Goal: Navigation & Orientation: Find specific page/section

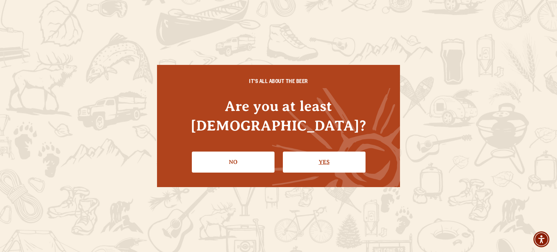
click at [330, 152] on link "Yes" at bounding box center [324, 162] width 83 height 21
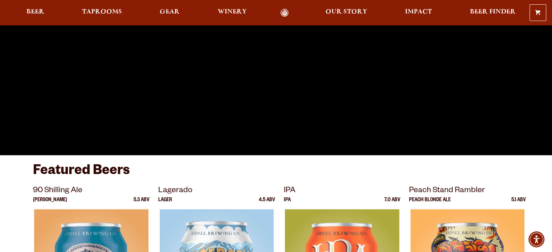
scroll to position [151, 0]
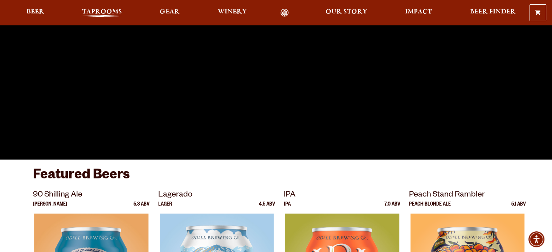
click at [95, 13] on span "Taprooms" at bounding box center [102, 12] width 40 height 6
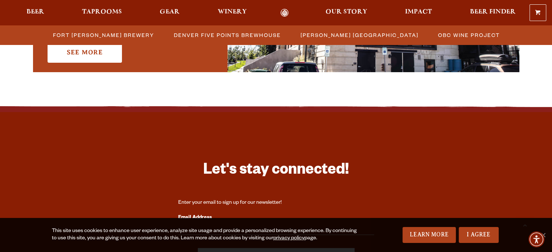
scroll to position [637, 0]
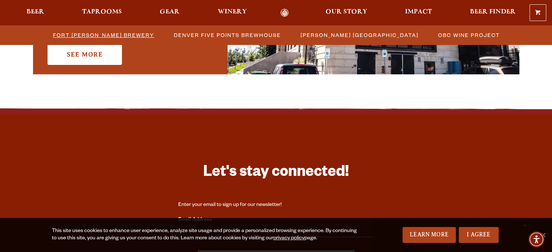
click at [129, 31] on span "Fort [PERSON_NAME] Brewery" at bounding box center [103, 35] width 101 height 11
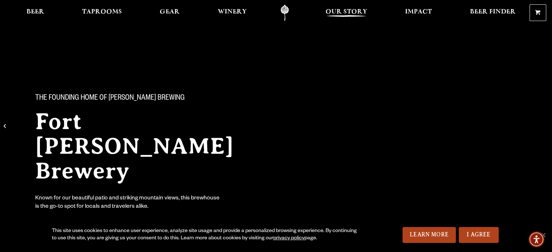
click at [338, 13] on span "Our Story" at bounding box center [346, 12] width 42 height 6
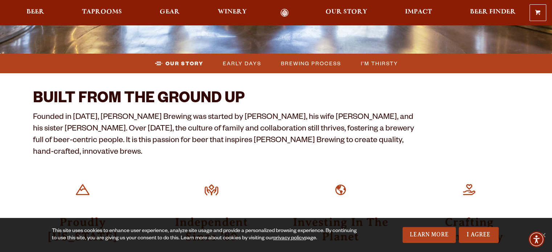
scroll to position [176, 0]
